Goal: Task Accomplishment & Management: Complete application form

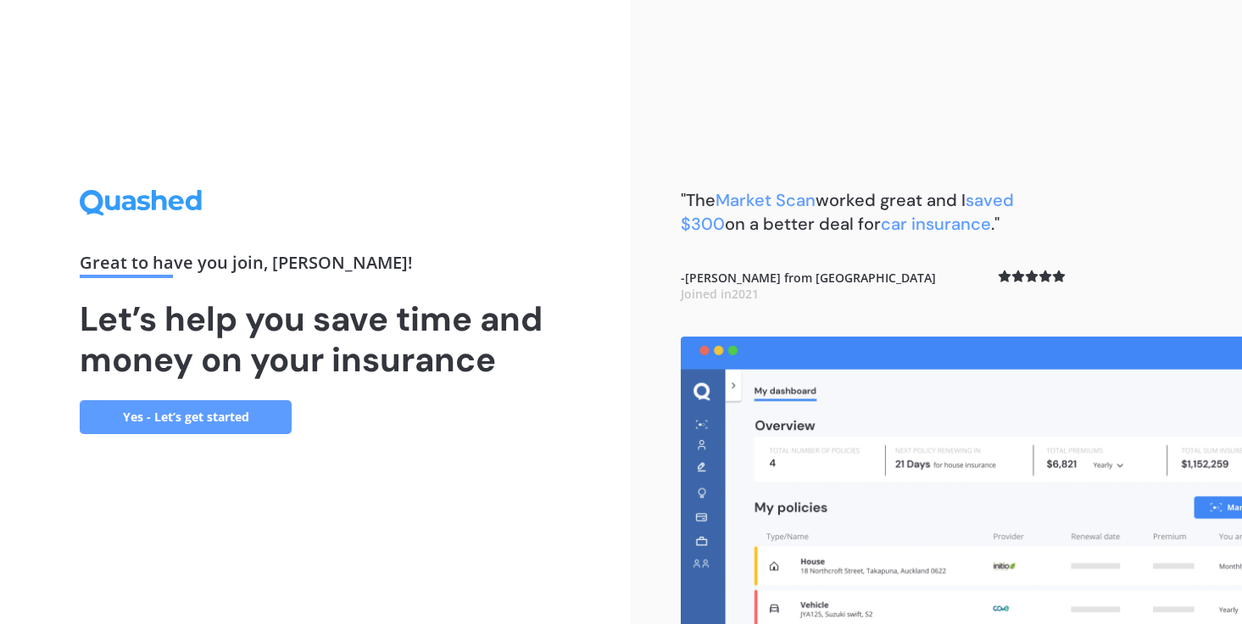
click at [210, 415] on link "Yes - Let’s get started" at bounding box center [186, 417] width 212 height 34
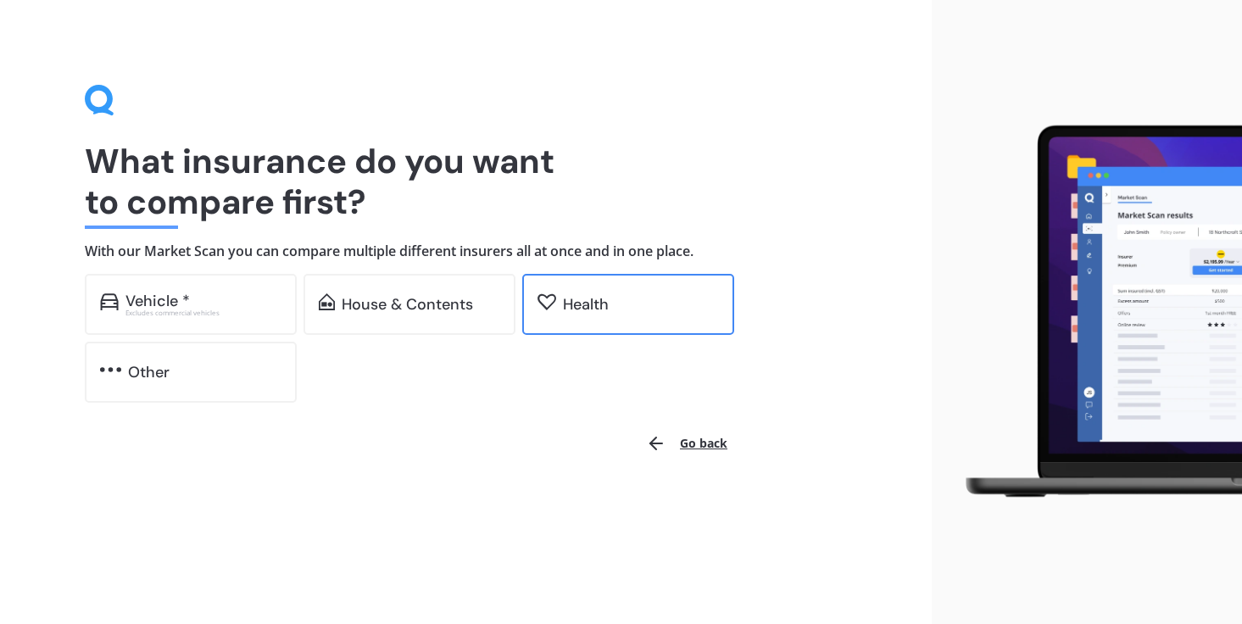
click at [595, 306] on div "Health" at bounding box center [586, 304] width 46 height 17
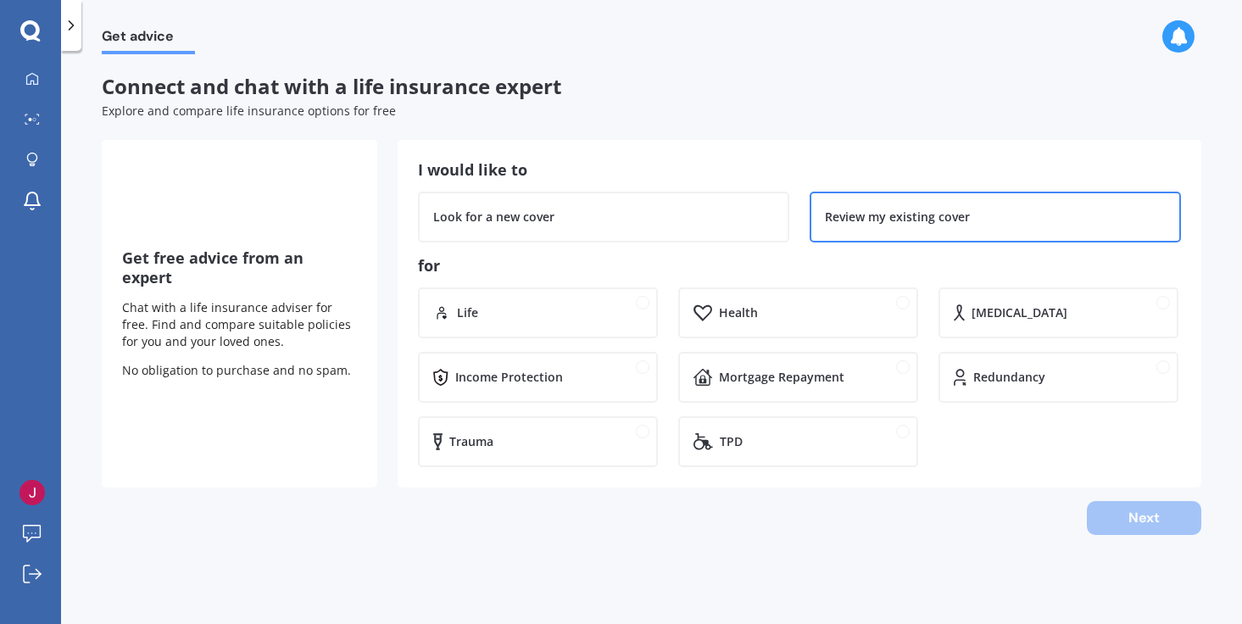
click at [883, 205] on div "Review my existing cover" at bounding box center [995, 217] width 371 height 51
click at [760, 331] on div "Health" at bounding box center [798, 312] width 240 height 51
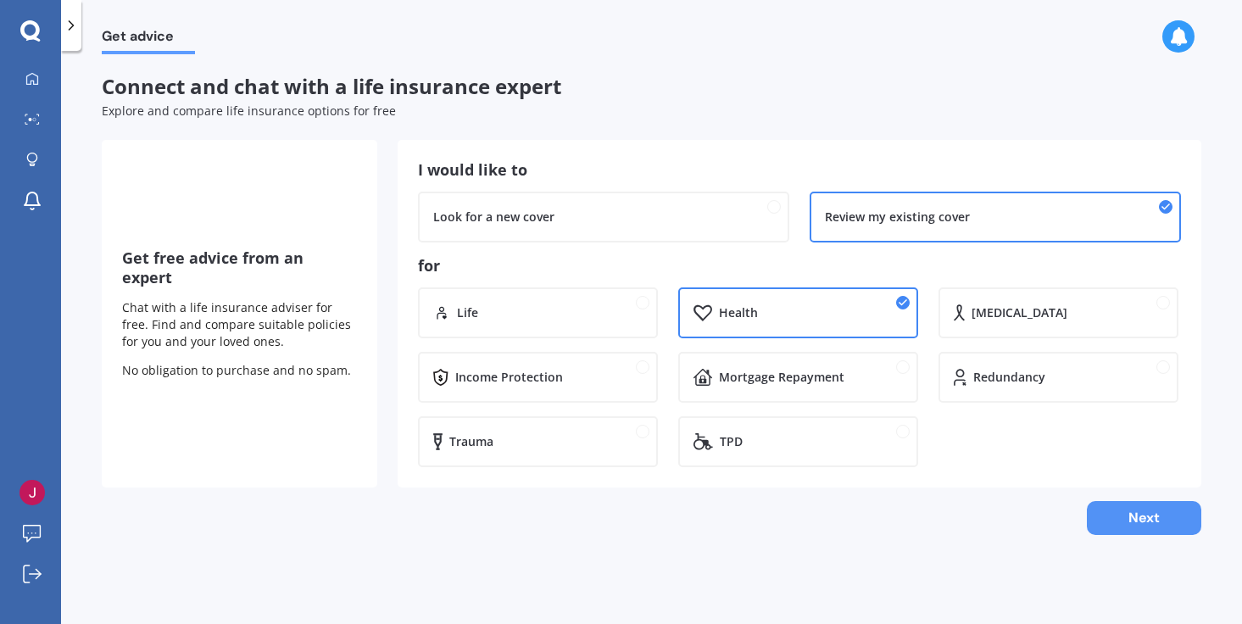
click at [1126, 514] on button "Next" at bounding box center [1144, 518] width 114 height 34
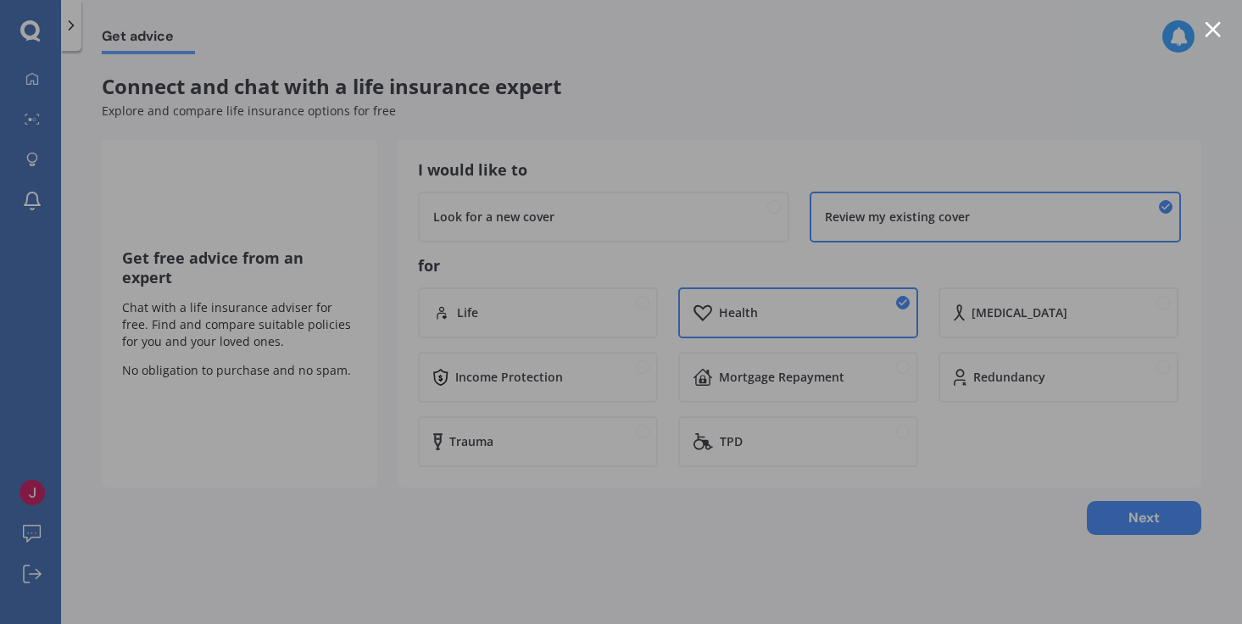
click at [1218, 29] on div at bounding box center [1213, 29] width 16 height 16
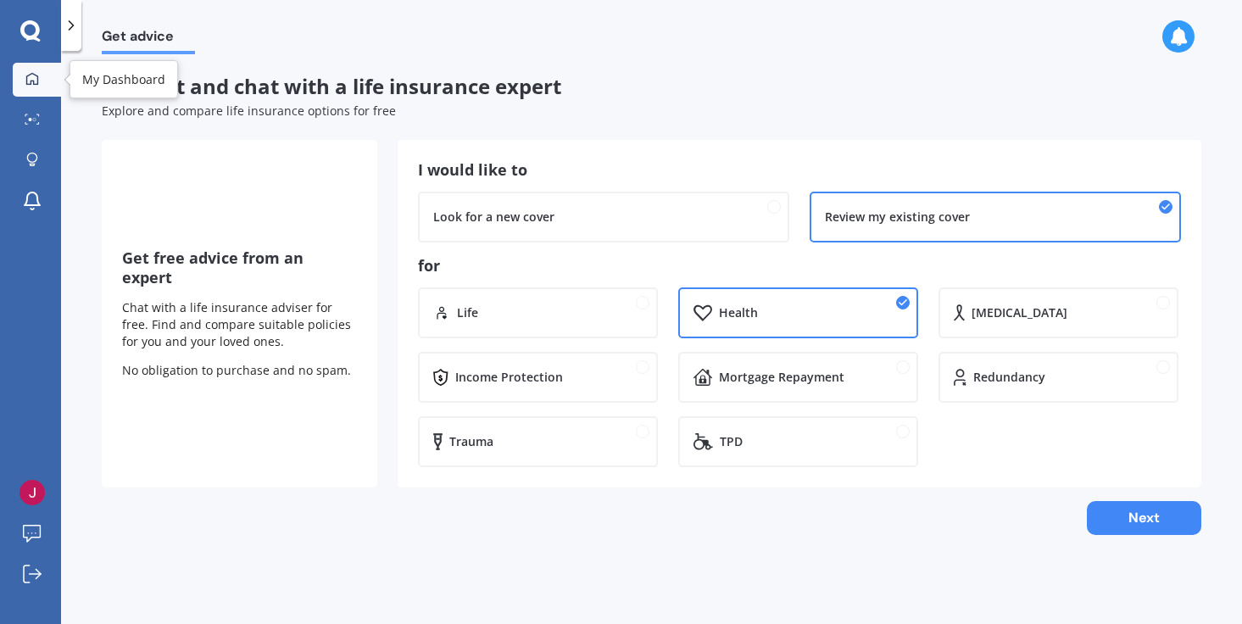
click at [39, 81] on div at bounding box center [31, 79] width 25 height 15
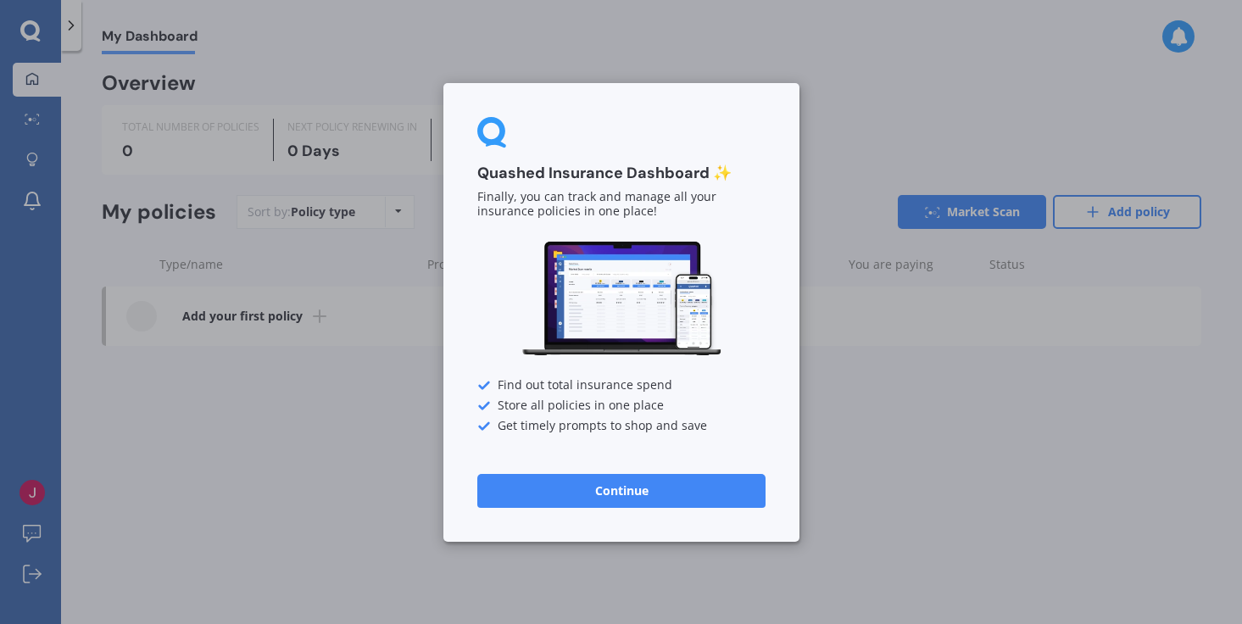
click at [564, 494] on button "Continue" at bounding box center [621, 490] width 288 height 34
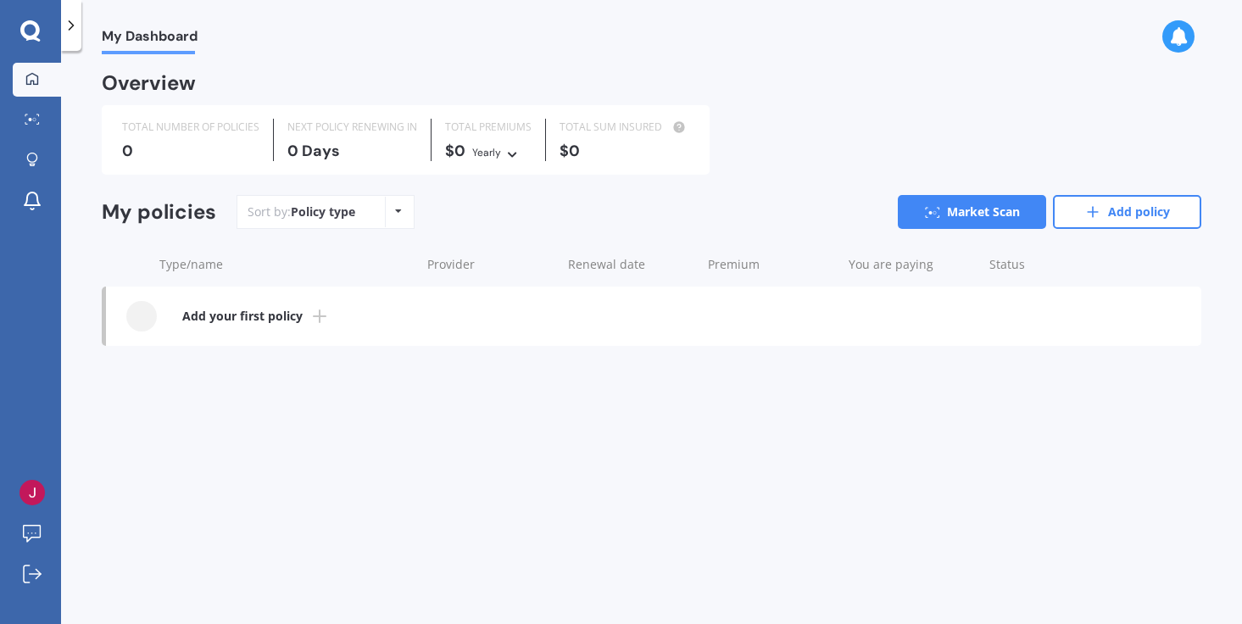
click at [312, 301] on link "Add your first policy" at bounding box center [653, 316] width 1095 height 59
